Goal: Information Seeking & Learning: Learn about a topic

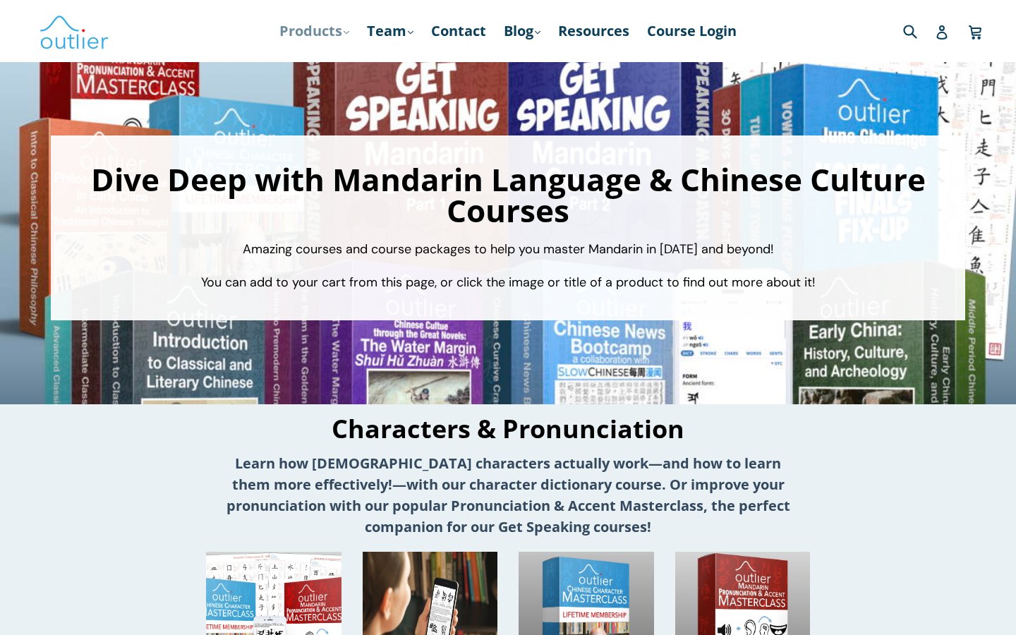
click at [336, 32] on link "Products .cls-1{fill:#231f20} expand" at bounding box center [314, 30] width 84 height 25
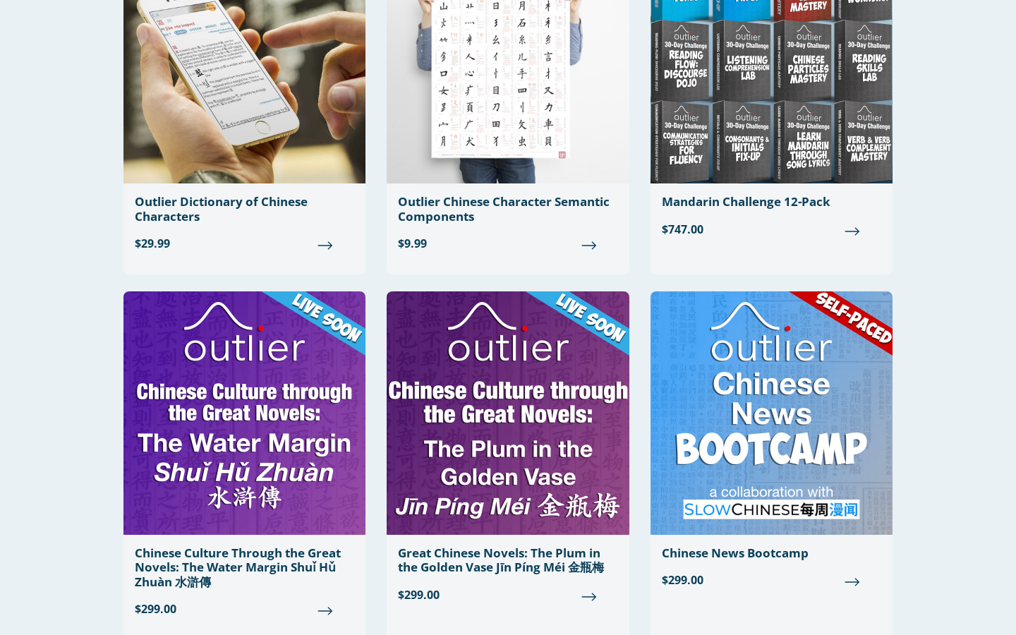
scroll to position [612, 0]
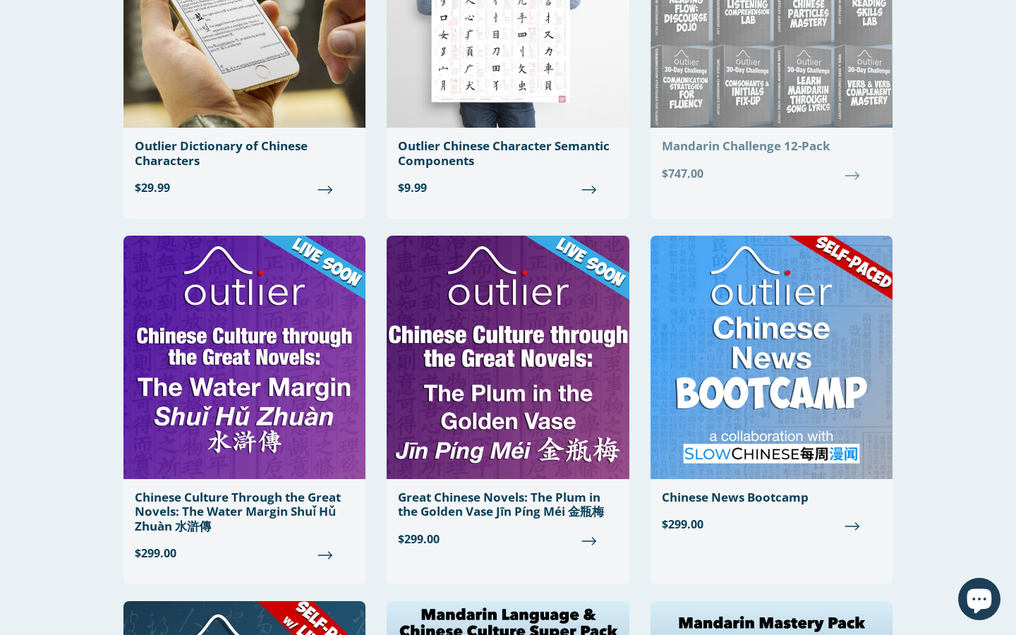
click at [934, 259] on div "Chinese Characters & Reading Filter Filter Components Poster PDFs Components Po…" at bounding box center [508, 366] width 1016 height 1853
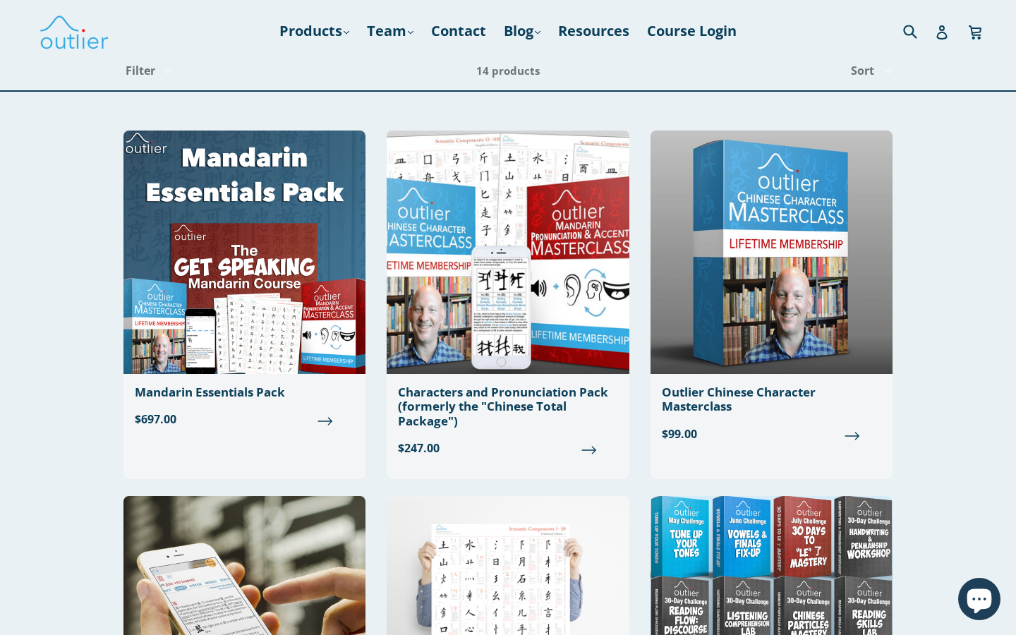
scroll to position [0, 0]
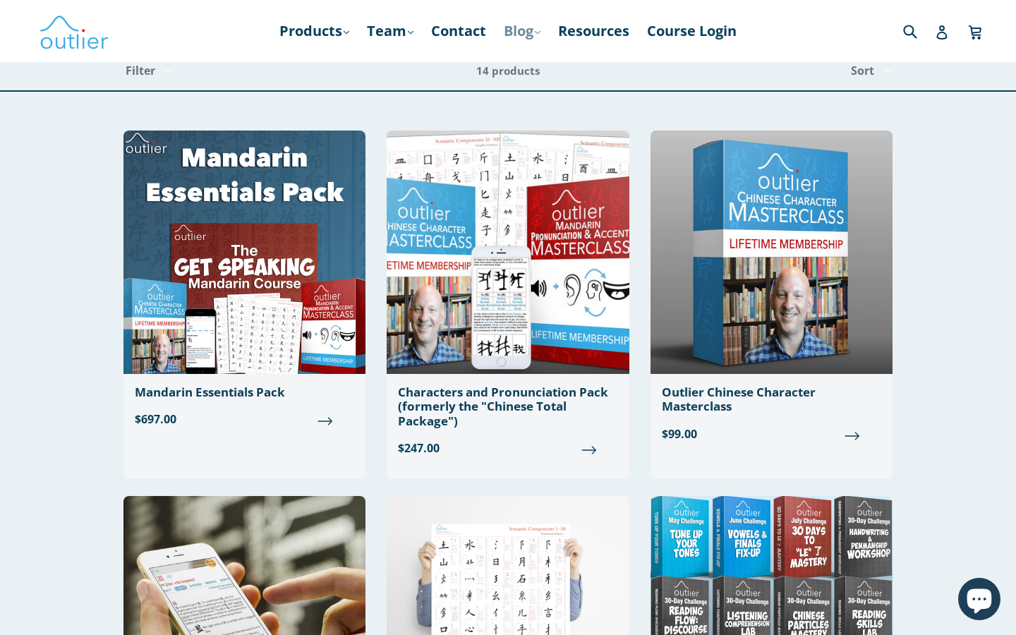
click at [539, 35] on icon ".cls-1{fill:#231f20}" at bounding box center [538, 33] width 6 height 6
click at [523, 63] on link "Chinese" at bounding box center [551, 69] width 85 height 27
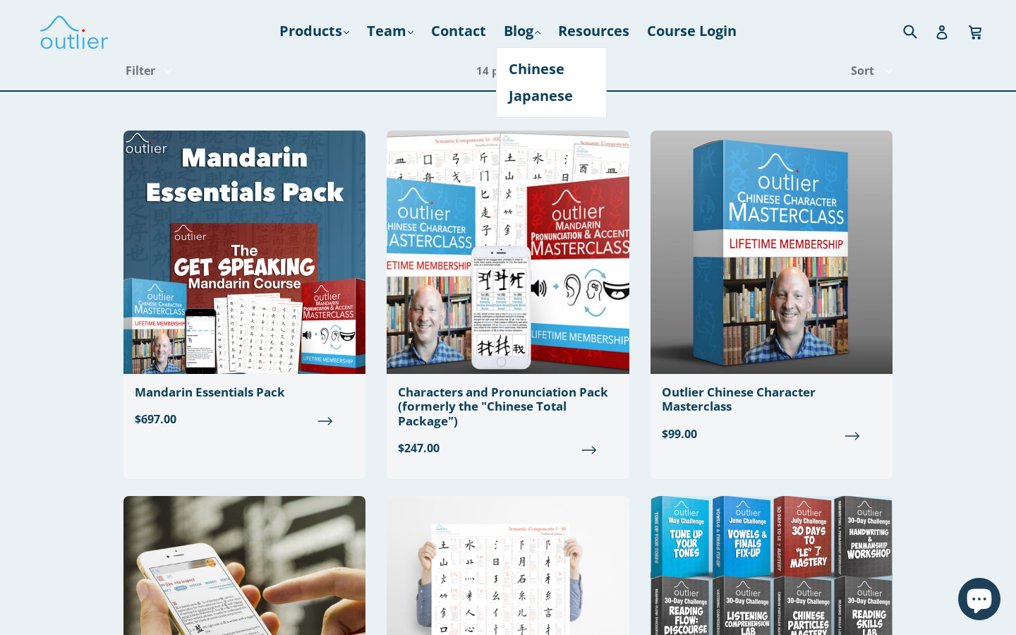
drag, startPoint x: 966, startPoint y: 425, endPoint x: 934, endPoint y: 456, distance: 43.9
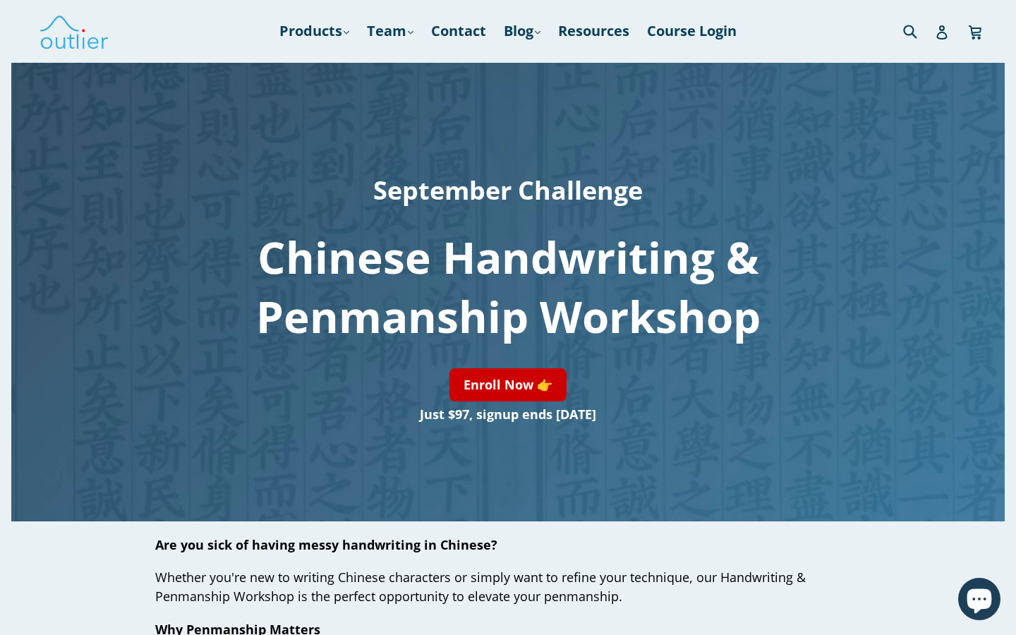
click at [679, 401] on h3 "Just $97, signup ends September 1" at bounding box center [508, 413] width 696 height 25
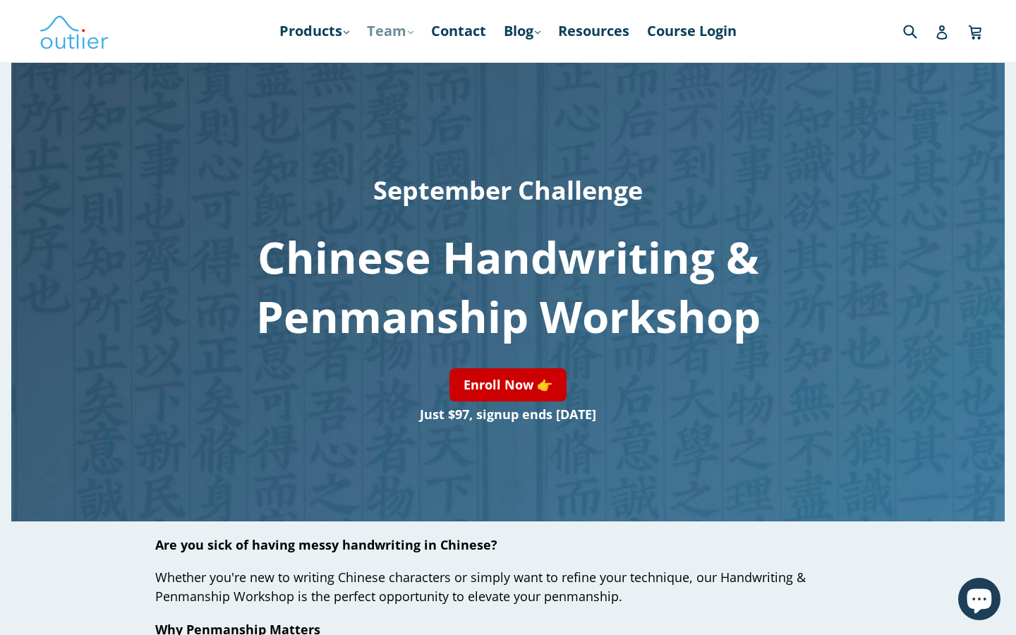
click at [380, 30] on link "Team .cls-1{fill:#231f20} expand" at bounding box center [390, 30] width 61 height 25
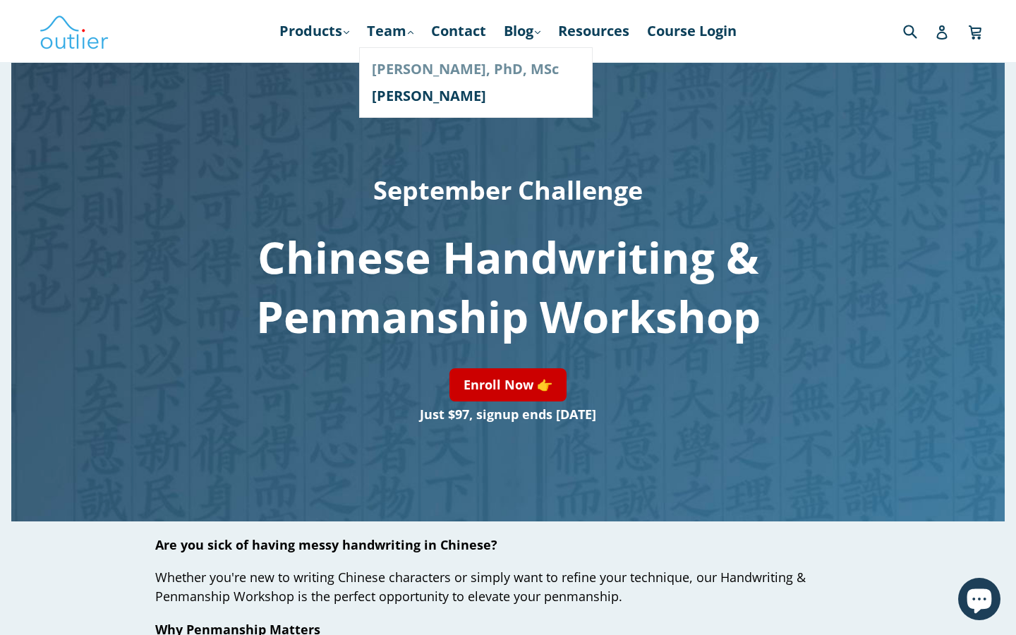
click at [432, 74] on link "[PERSON_NAME], PhD, MSc" at bounding box center [476, 69] width 208 height 27
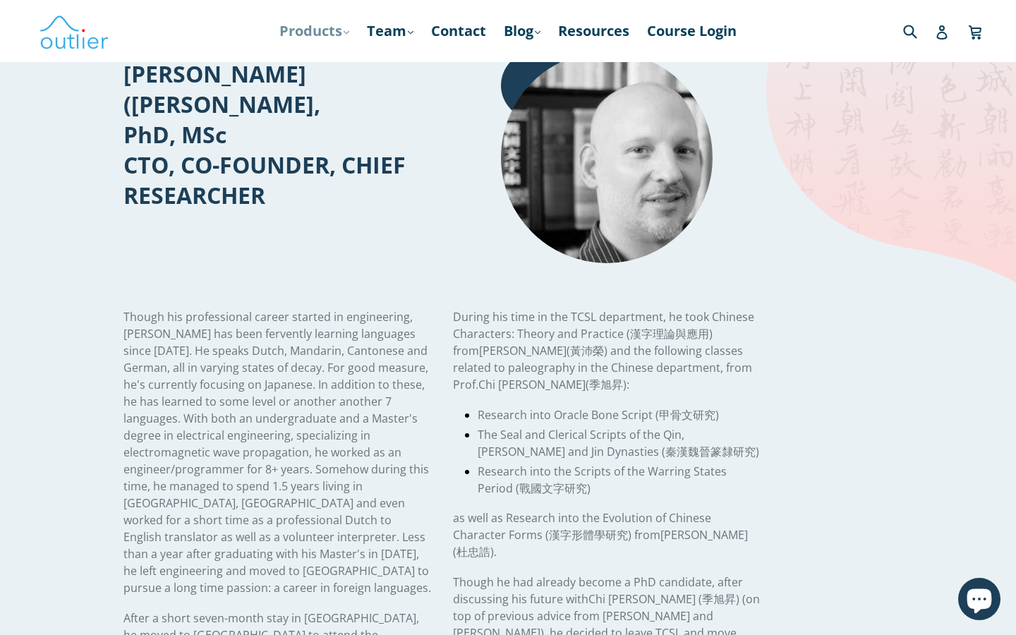
click at [329, 32] on link "Products .cls-1{fill:#231f20} expand" at bounding box center [314, 30] width 84 height 25
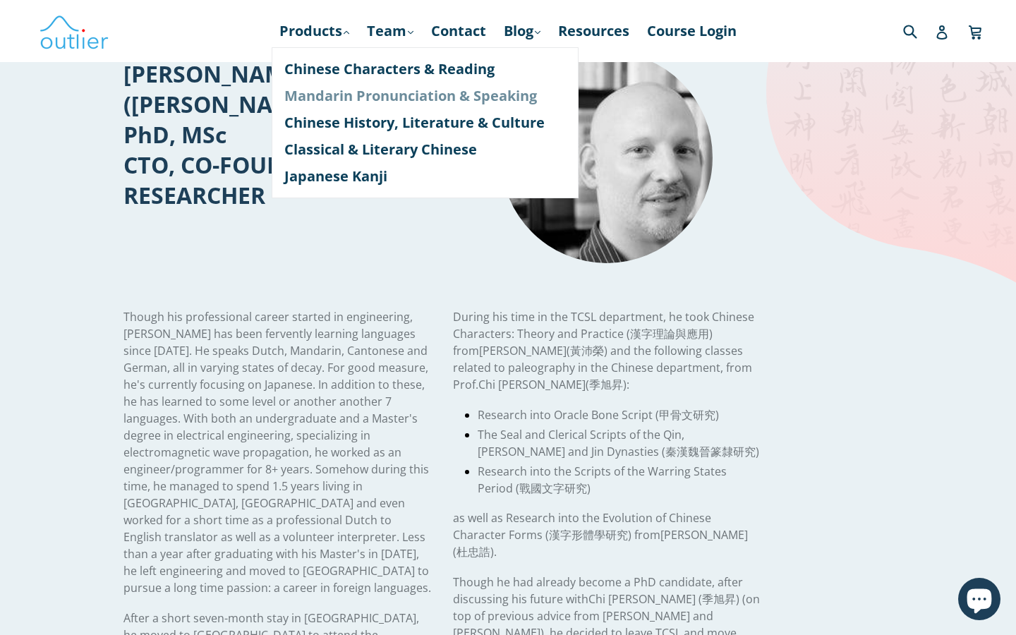
click at [358, 99] on link "Mandarin Pronunciation & Speaking" at bounding box center [424, 96] width 281 height 27
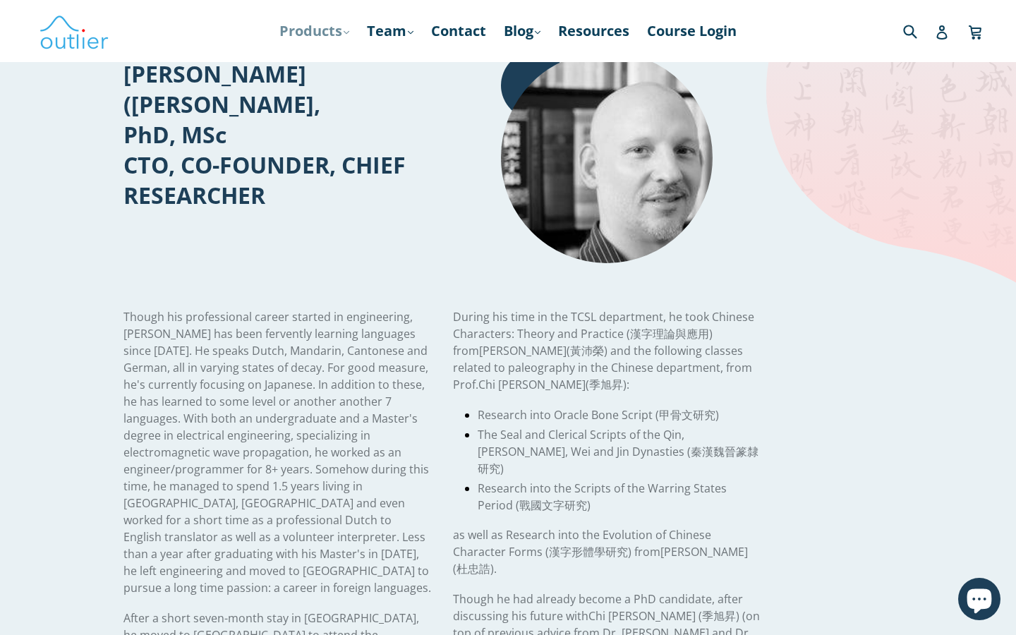
click at [329, 32] on link "Products .cls-1{fill:#231f20} expand" at bounding box center [314, 30] width 84 height 25
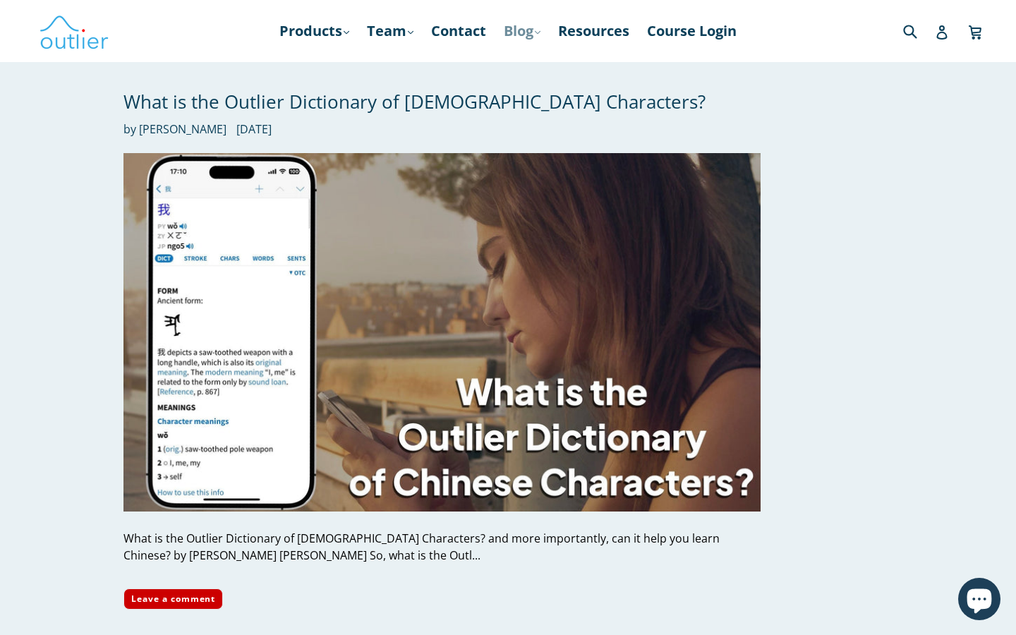
click at [527, 29] on link "Blog .cls-1{fill:#231f20} expand" at bounding box center [522, 30] width 51 height 25
click at [400, 40] on link "Team .cls-1{fill:#231f20} expand" at bounding box center [390, 30] width 61 height 25
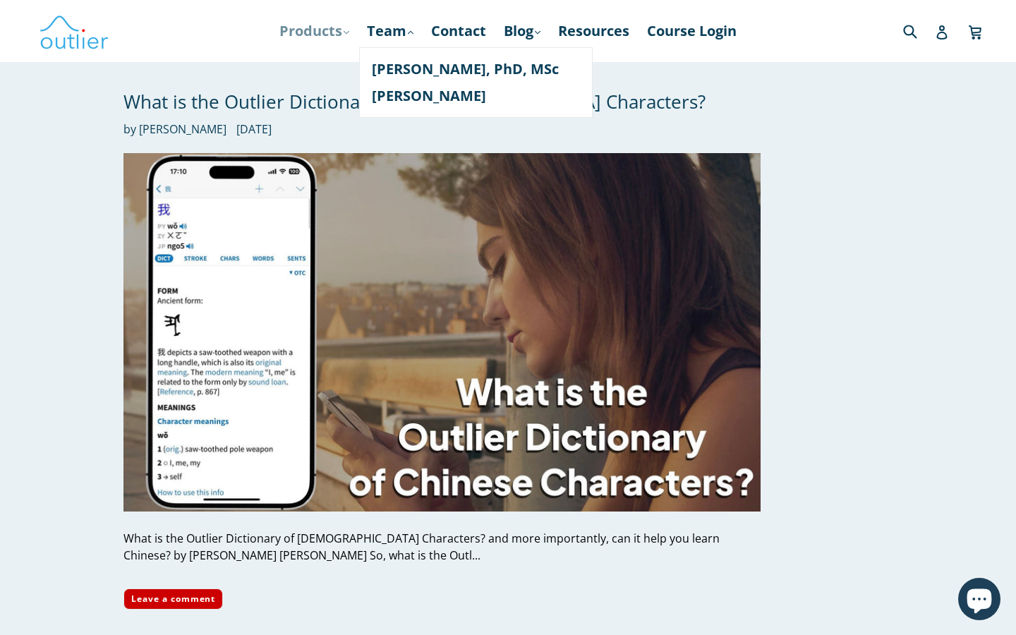
click at [333, 35] on link "Products .cls-1{fill:#231f20} expand" at bounding box center [314, 30] width 84 height 25
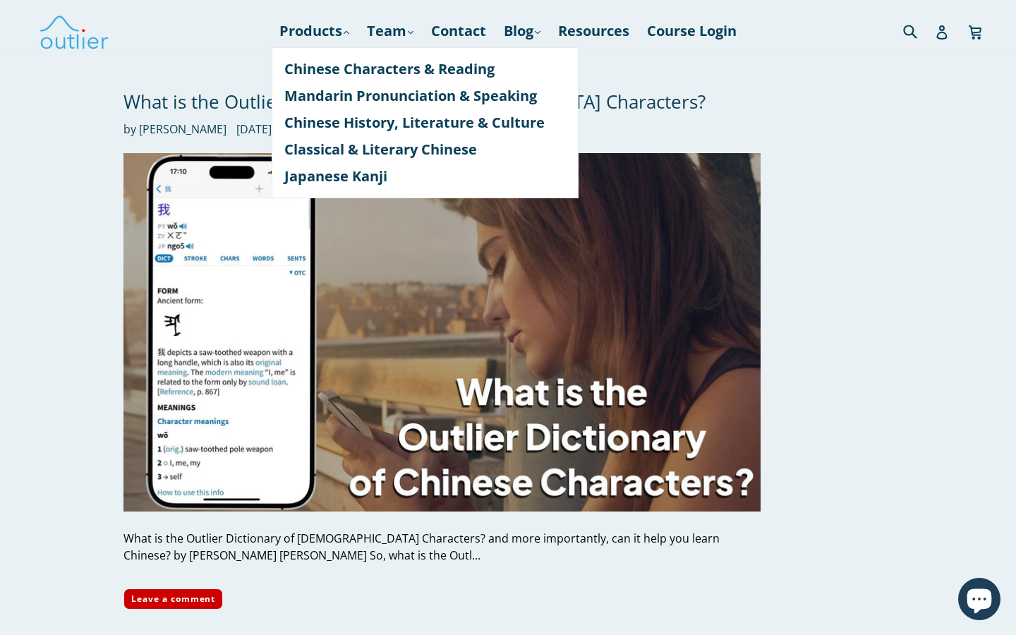
click at [911, 149] on div "What is the Outlier Dictionary of Chinese Characters? by Ash Henson June 19, 20…" at bounding box center [508, 350] width 847 height 596
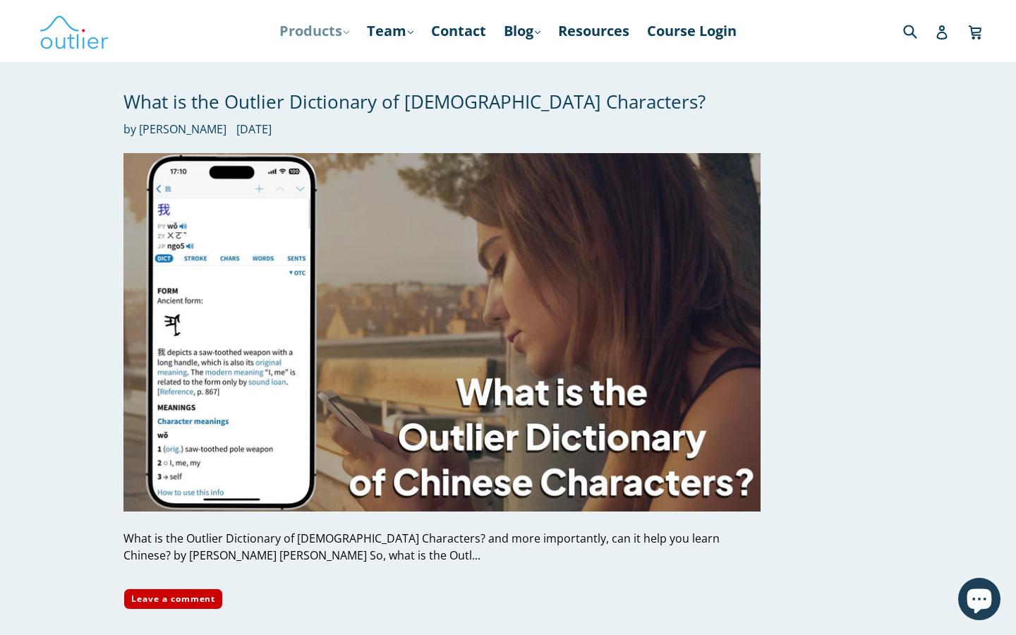
click at [322, 39] on link "Products .cls-1{fill:#231f20} expand" at bounding box center [314, 30] width 84 height 25
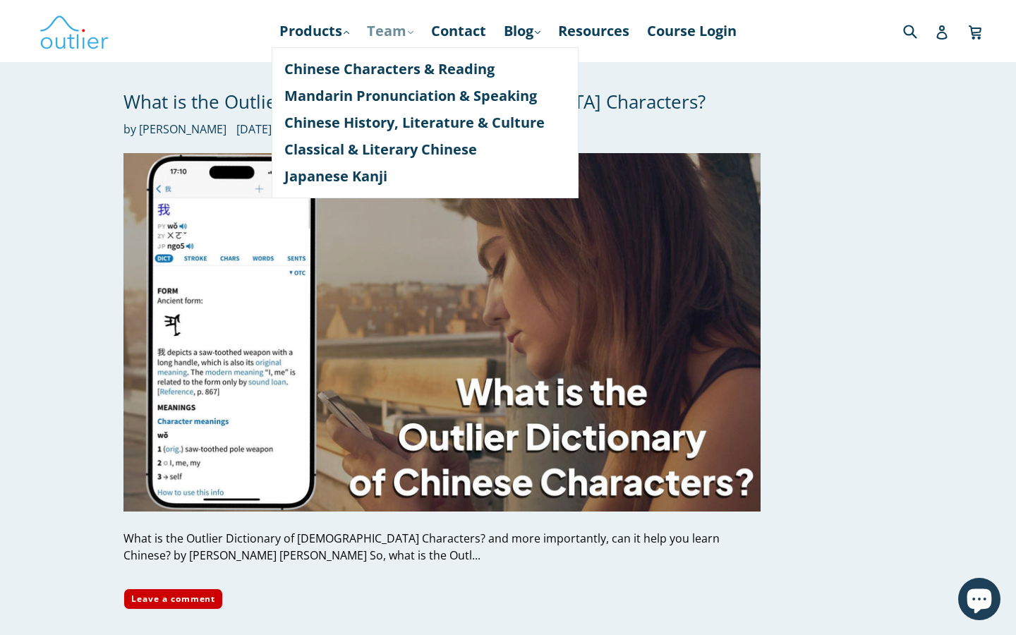
click at [406, 28] on link "Team .cls-1{fill:#231f20} expand" at bounding box center [390, 30] width 61 height 25
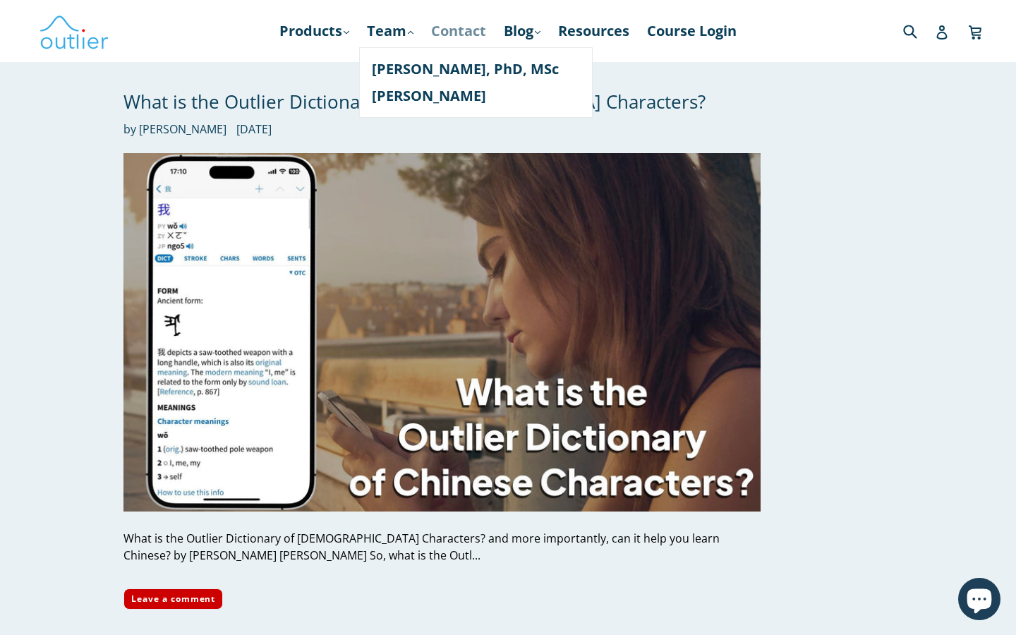
click at [480, 36] on link "Contact" at bounding box center [458, 30] width 69 height 25
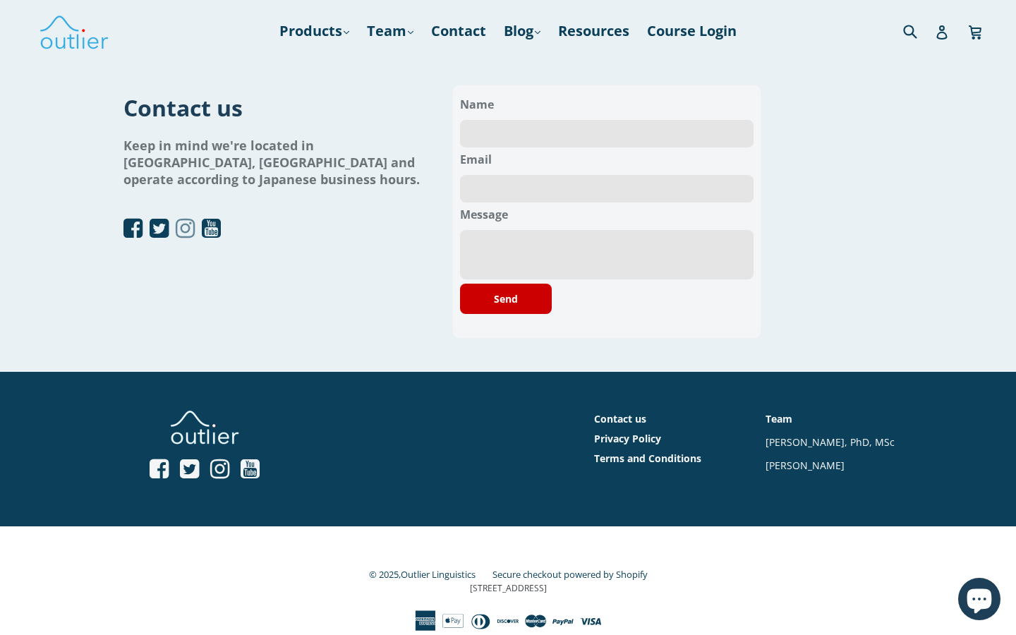
click at [183, 217] on icon "Open Instagram profile" at bounding box center [185, 228] width 19 height 23
click at [220, 217] on icon "Open YouTube profile" at bounding box center [211, 228] width 19 height 23
click at [830, 148] on div "new-contact Contact us Keep in mind we're located in [GEOGRAPHIC_DATA], [GEOGRA…" at bounding box center [497, 289] width 790 height 475
